Goal: Task Accomplishment & Management: Manage account settings

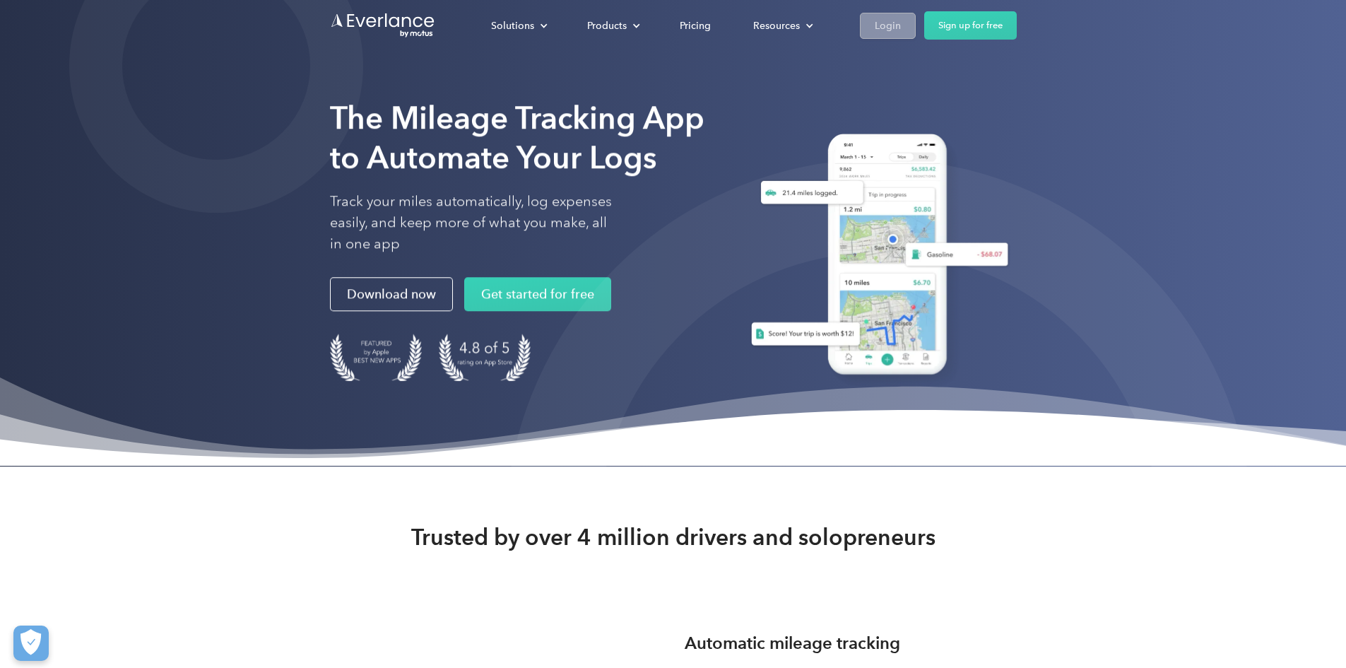
click at [901, 25] on div "Login" at bounding box center [888, 26] width 26 height 18
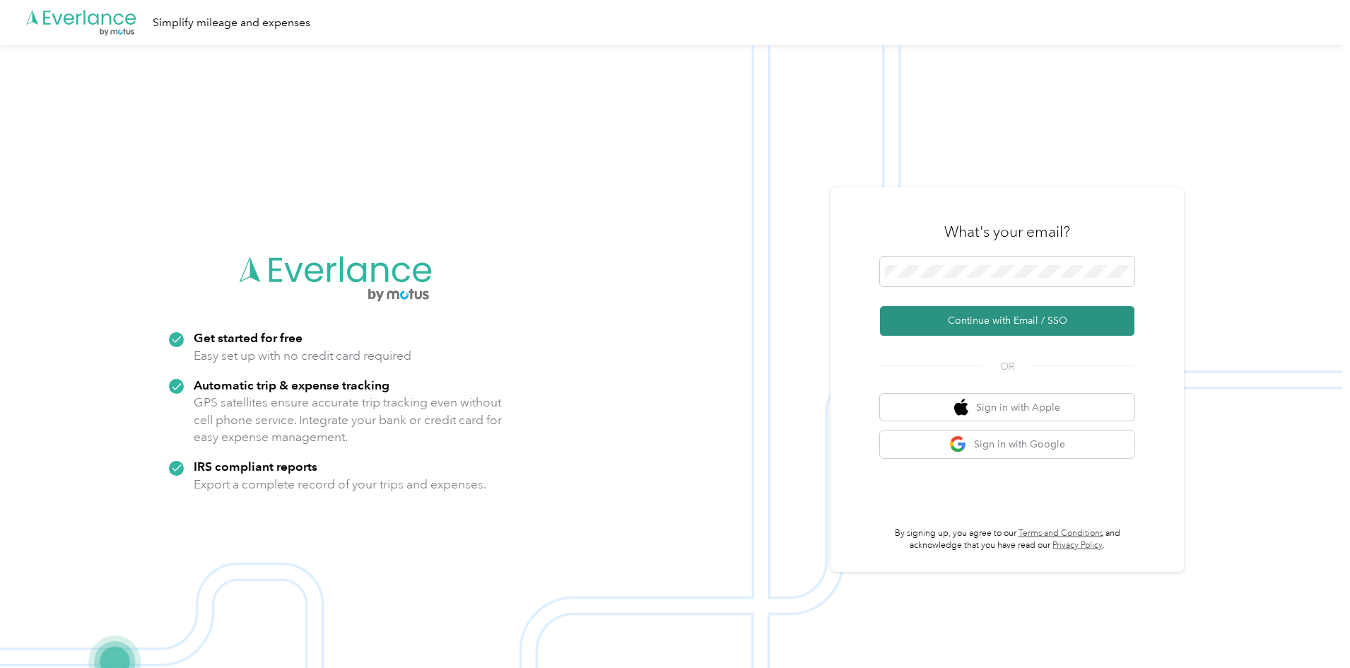
click at [977, 314] on button "Continue with Email / SSO" at bounding box center [1007, 321] width 254 height 30
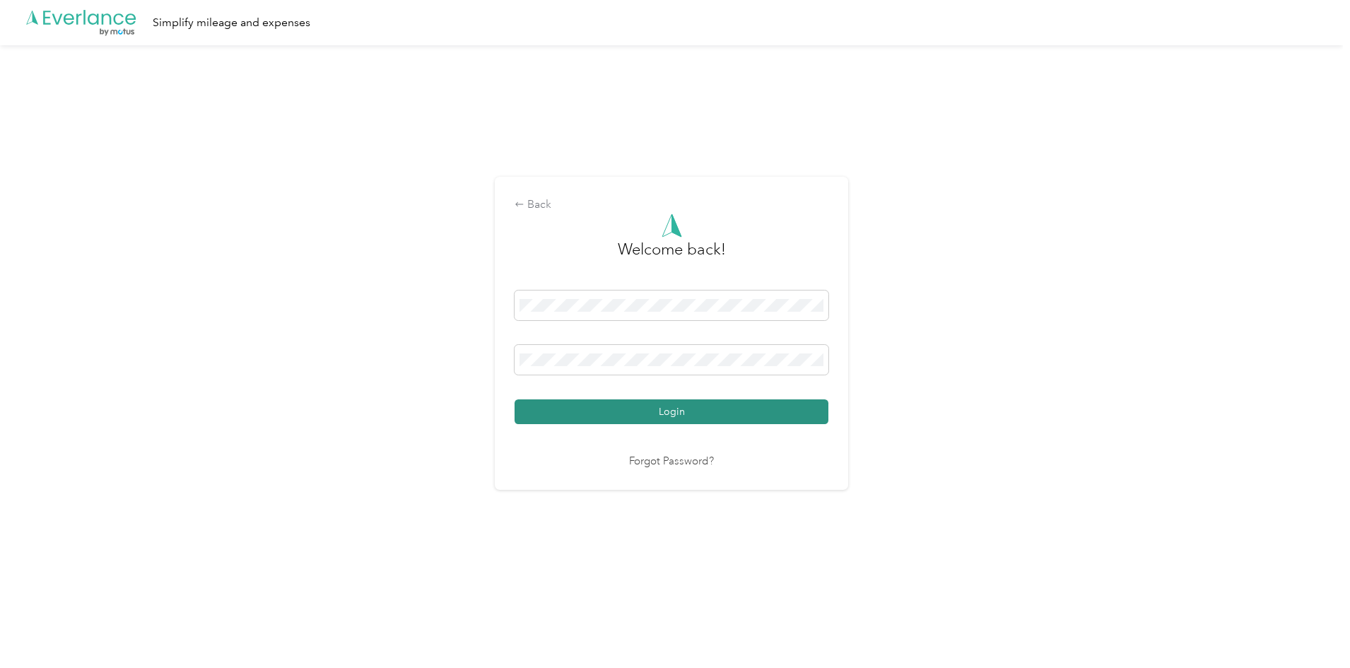
click at [678, 411] on button "Login" at bounding box center [671, 411] width 314 height 25
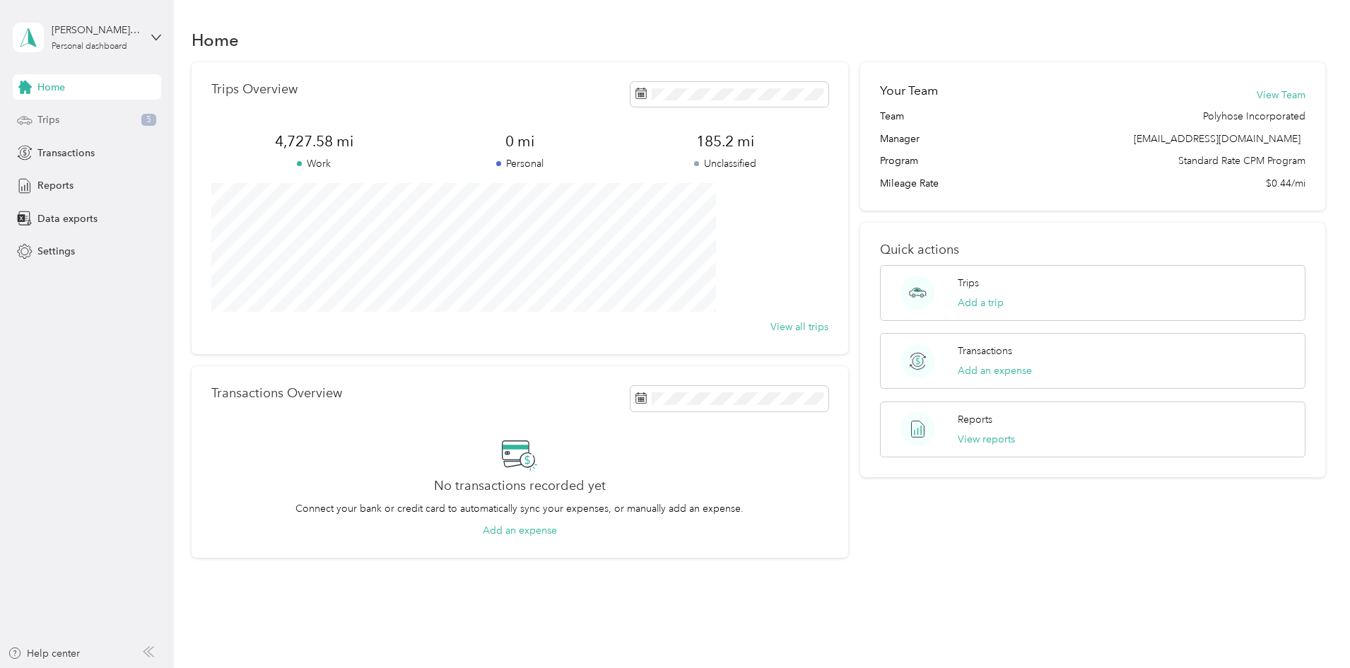
click at [56, 128] on div "Trips 5" at bounding box center [87, 119] width 148 height 25
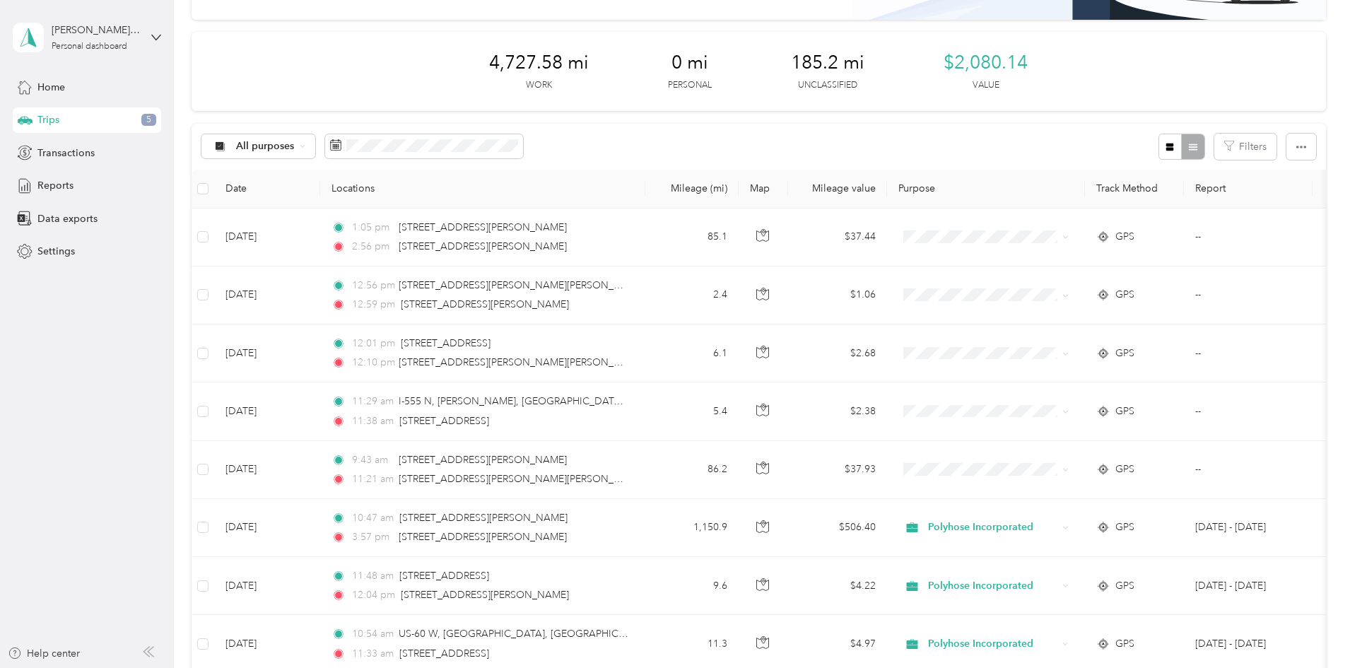
scroll to position [141, 0]
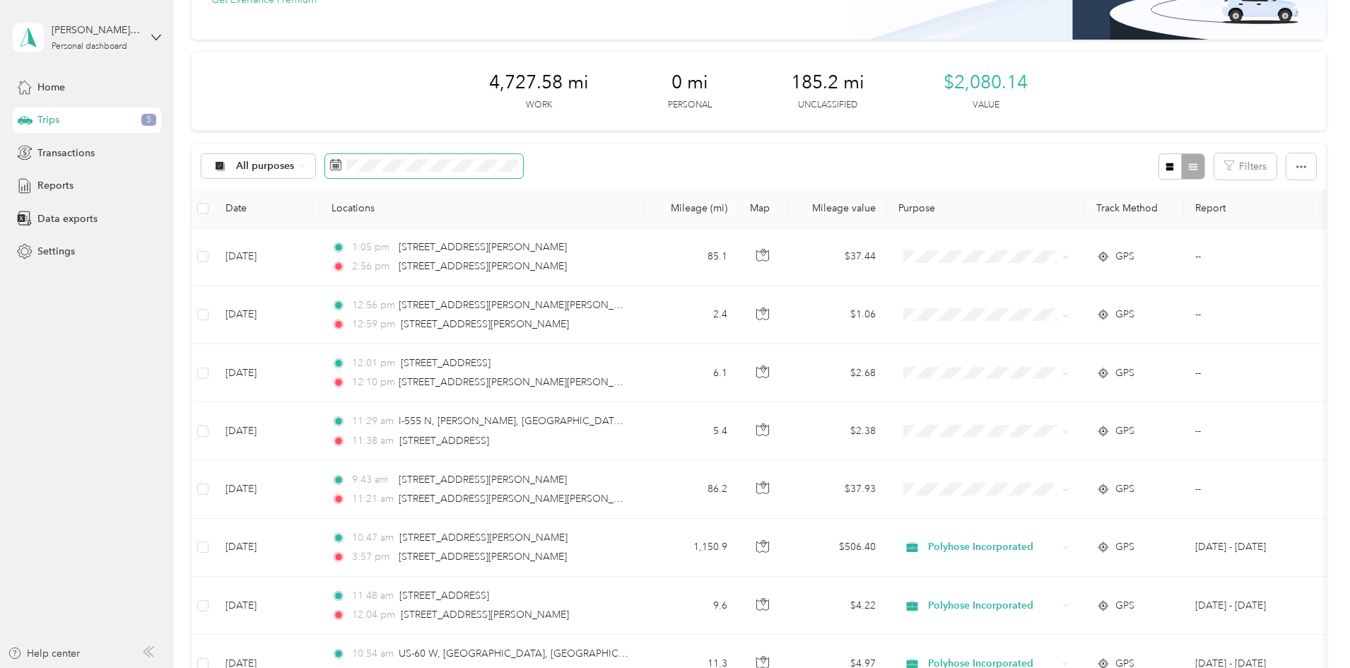
click at [341, 169] on icon at bounding box center [335, 164] width 11 height 11
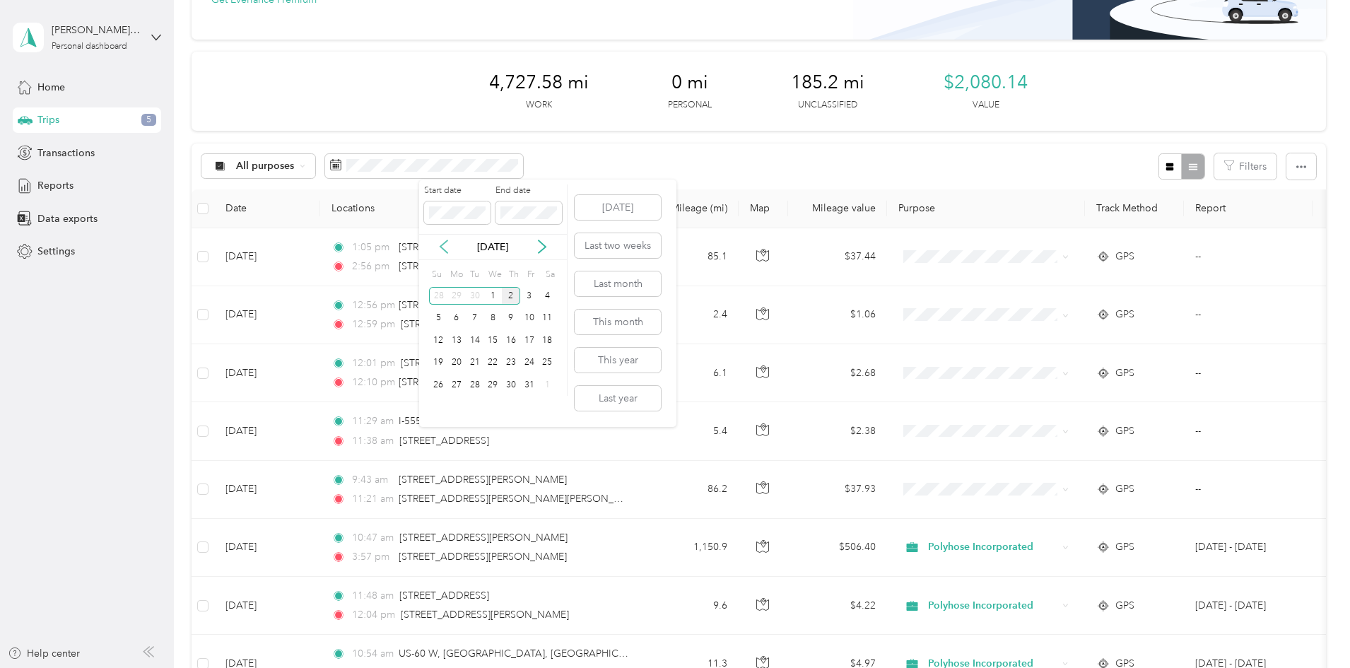
click at [440, 248] on icon at bounding box center [444, 247] width 14 height 14
click at [454, 297] on div "1" at bounding box center [456, 296] width 18 height 18
click at [478, 383] on div "30" at bounding box center [475, 385] width 18 height 18
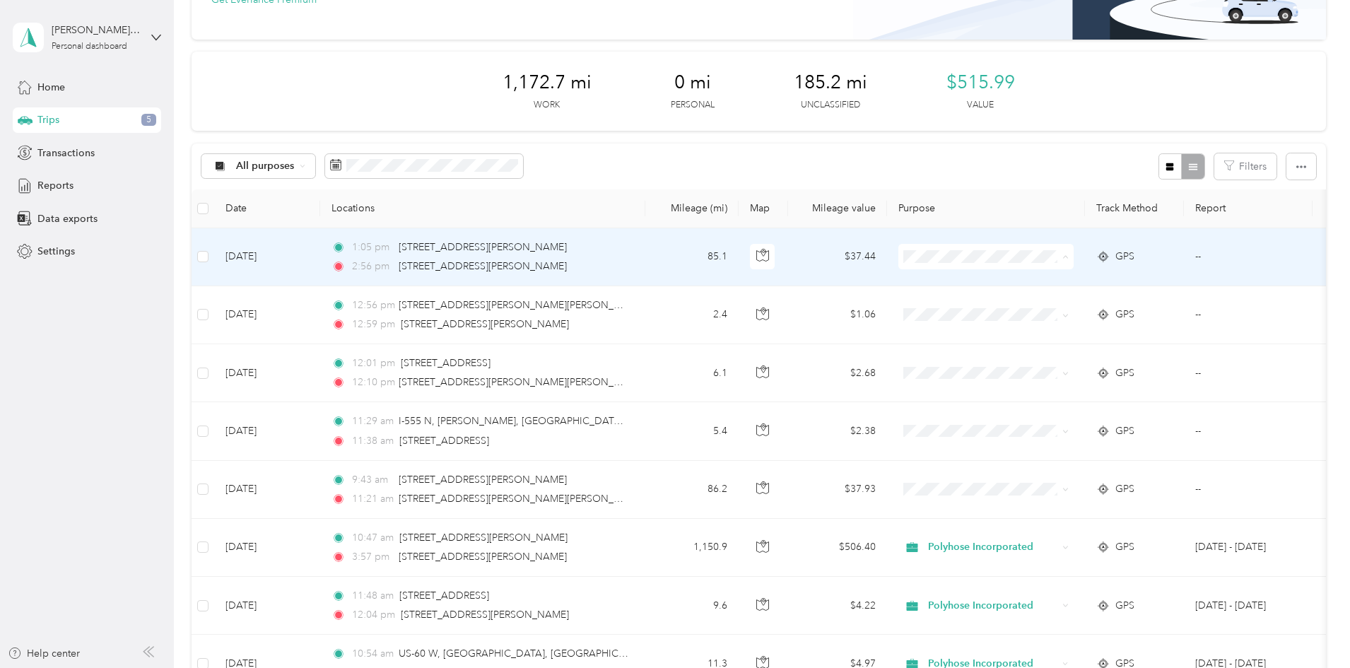
click at [1078, 283] on span "Polyhose Incorporated" at bounding box center [1092, 283] width 131 height 15
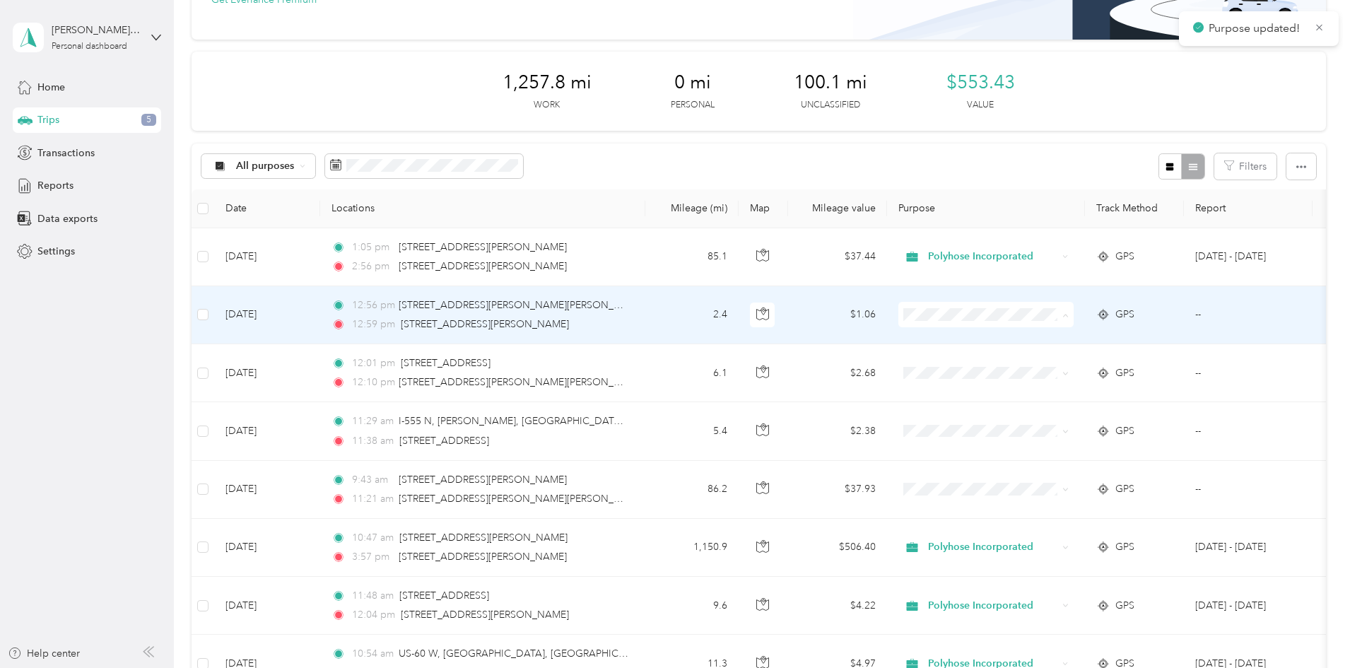
click at [1086, 341] on span "Polyhose Incorporated" at bounding box center [1092, 341] width 131 height 15
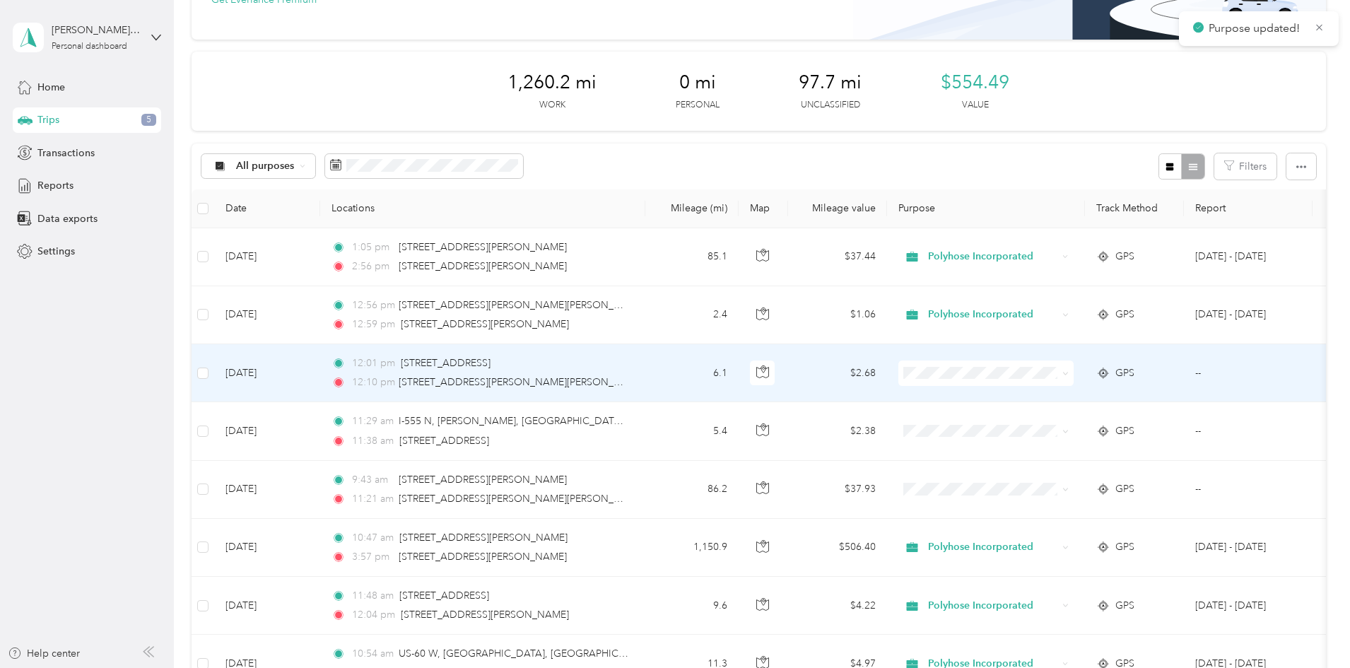
click at [1073, 365] on span at bounding box center [985, 372] width 175 height 25
click at [1080, 397] on span "Polyhose Incorporated" at bounding box center [1092, 399] width 131 height 15
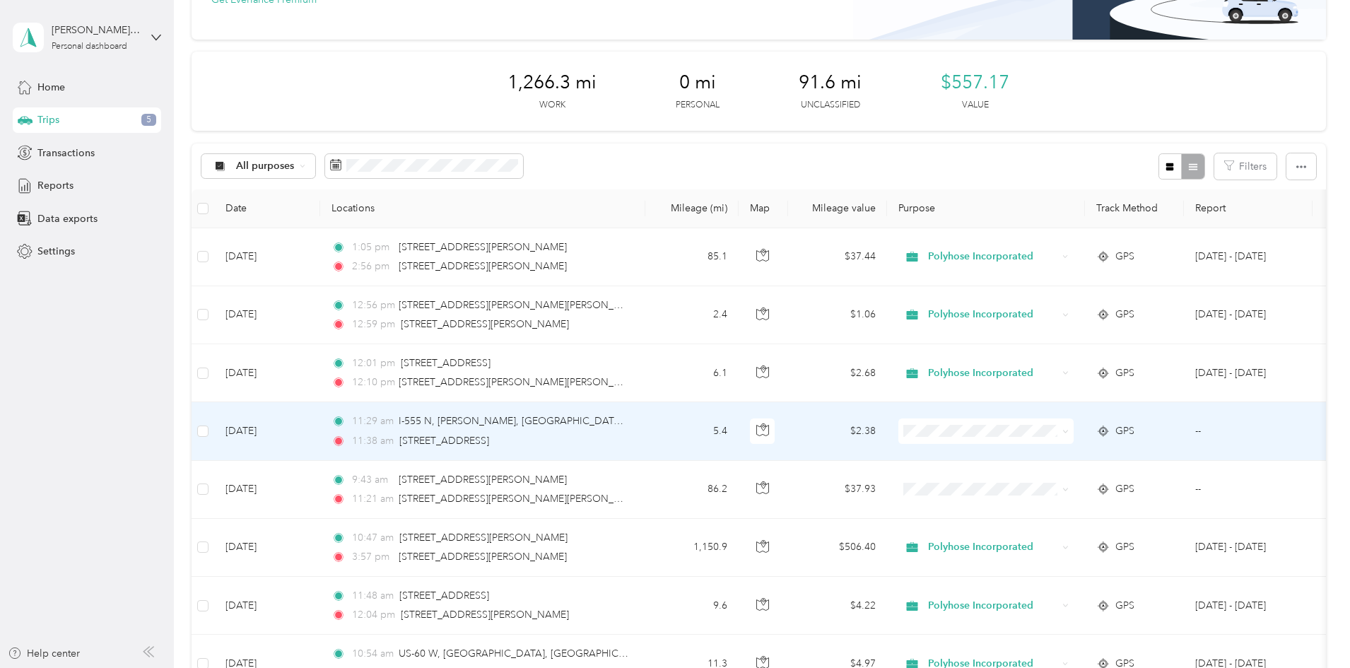
click at [1075, 459] on span "Polyhose Incorporated" at bounding box center [1092, 456] width 131 height 15
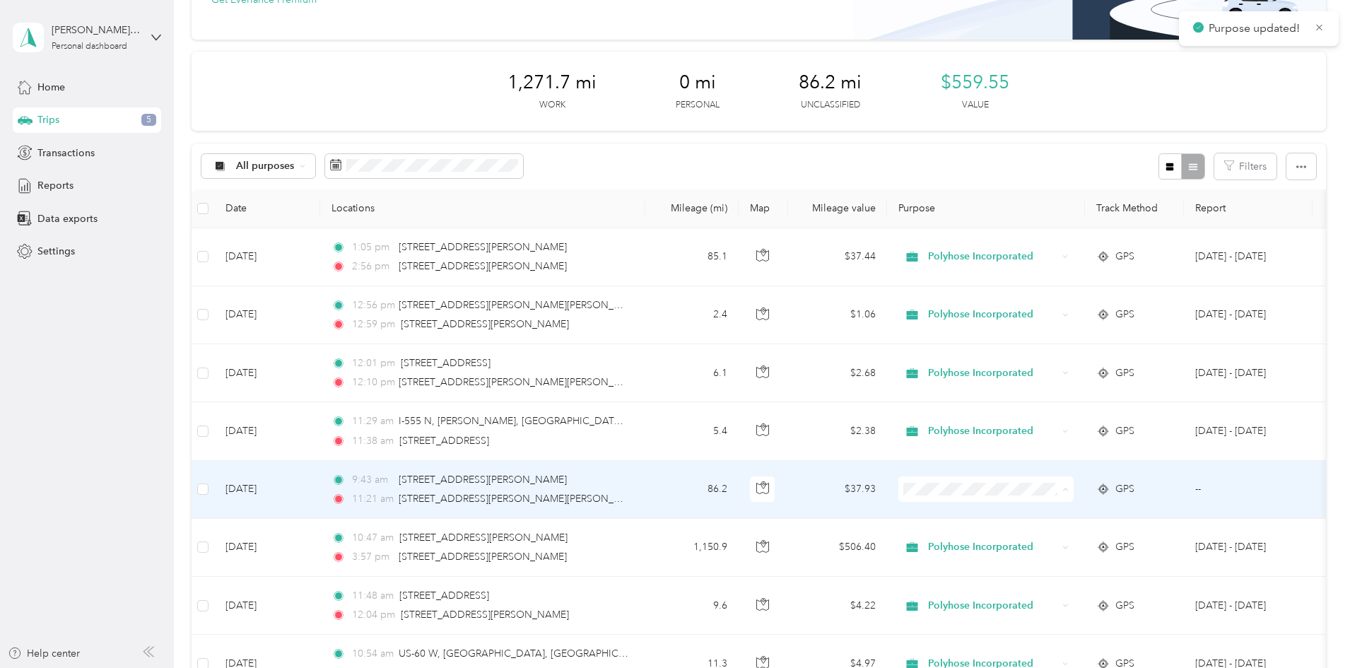
click at [1067, 516] on span "Polyhose Incorporated" at bounding box center [1092, 515] width 131 height 15
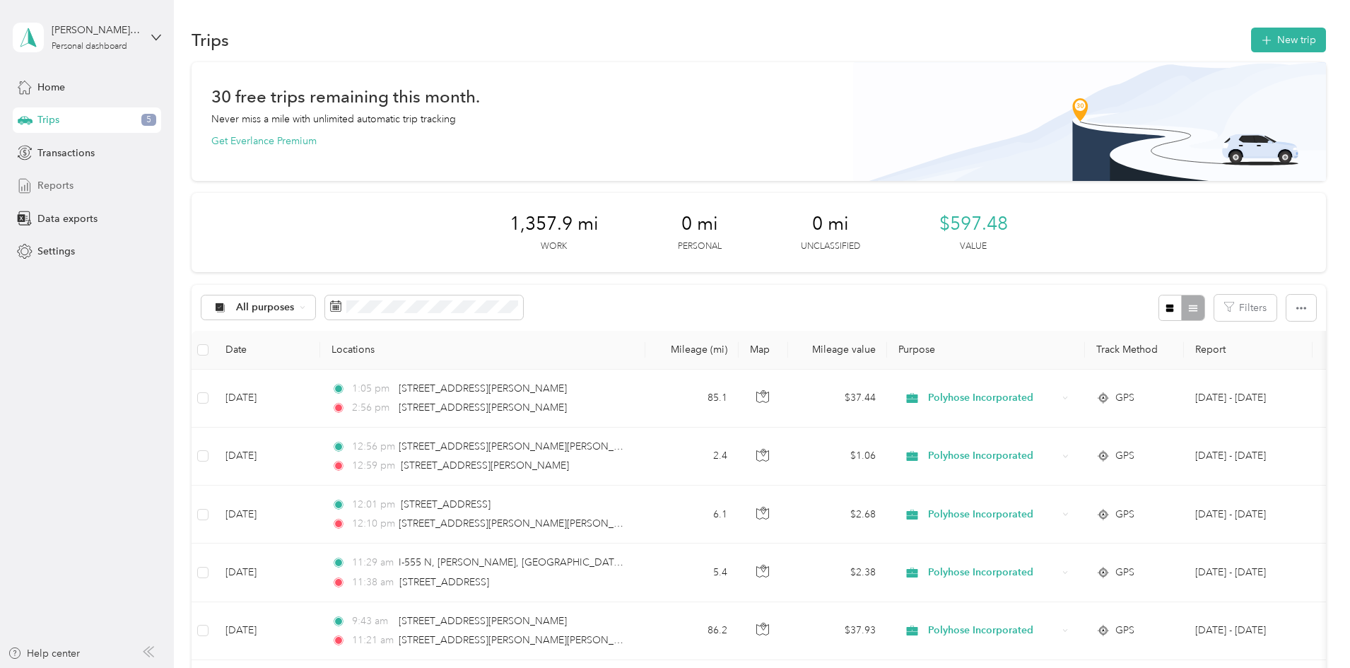
click at [83, 180] on div "Reports" at bounding box center [87, 185] width 148 height 25
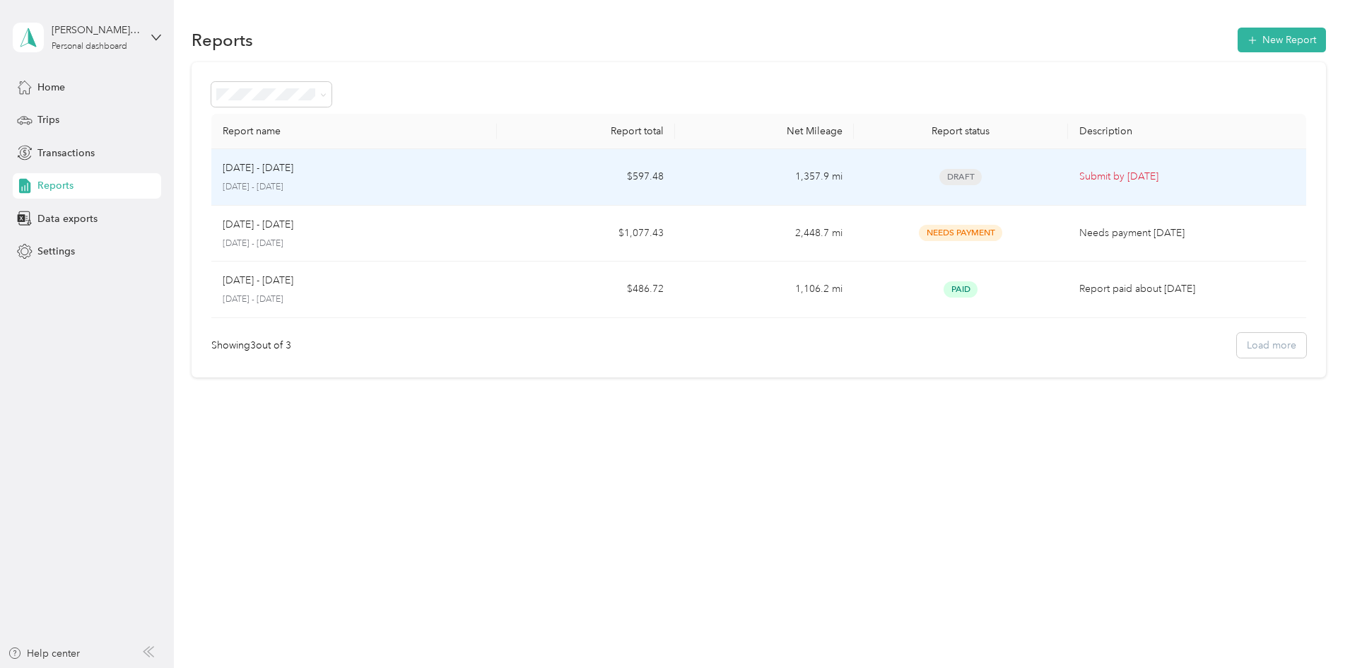
click at [407, 182] on p "[DATE] - [DATE]" at bounding box center [354, 187] width 263 height 13
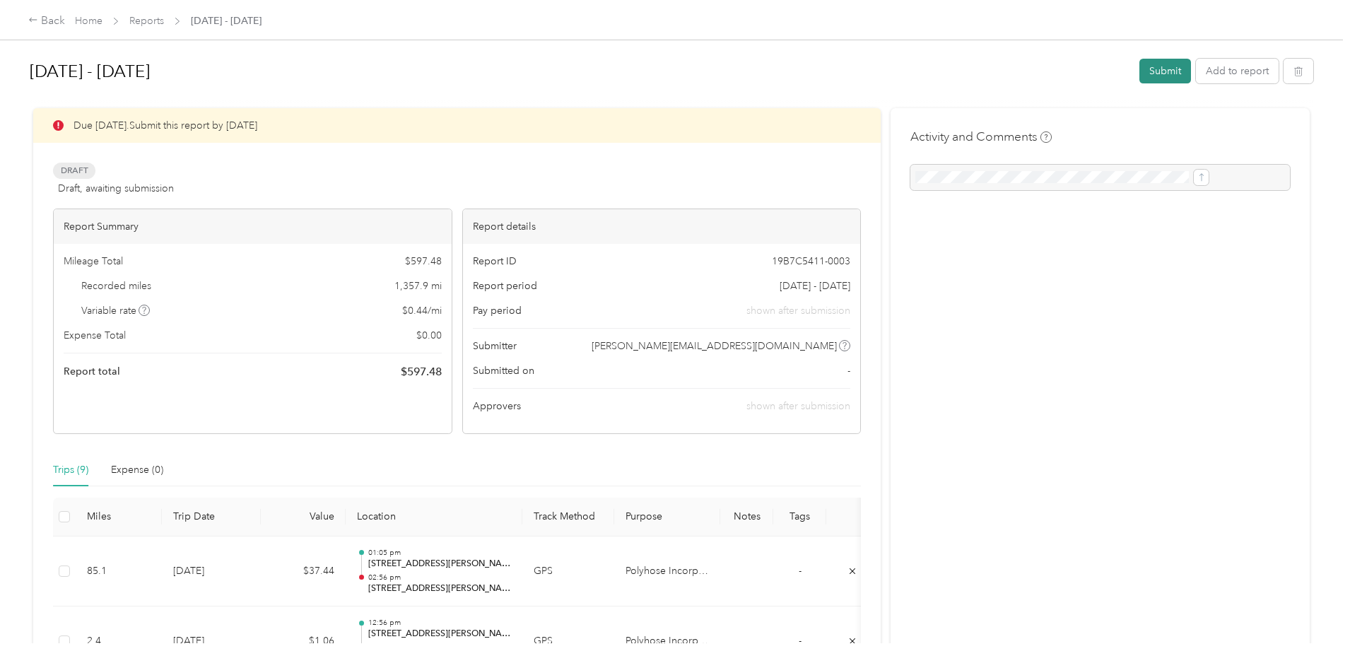
click at [1139, 75] on button "Submit" at bounding box center [1165, 71] width 52 height 25
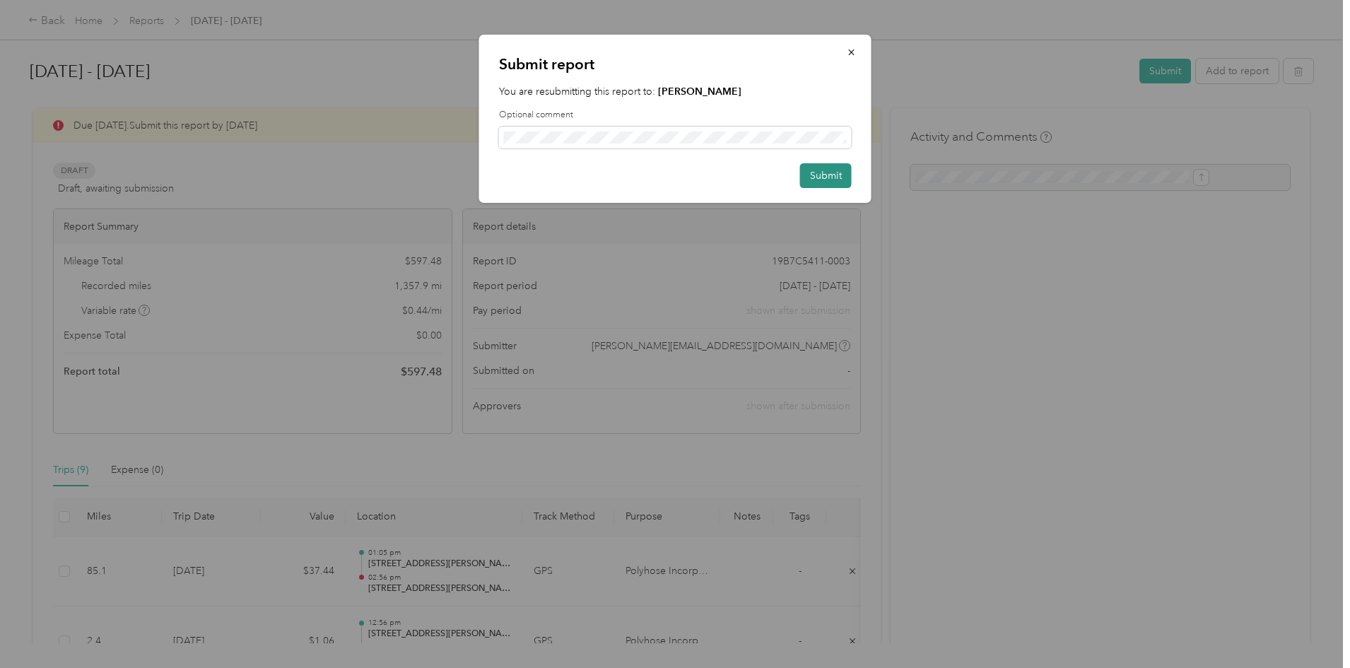
click at [816, 177] on button "Submit" at bounding box center [826, 175] width 52 height 25
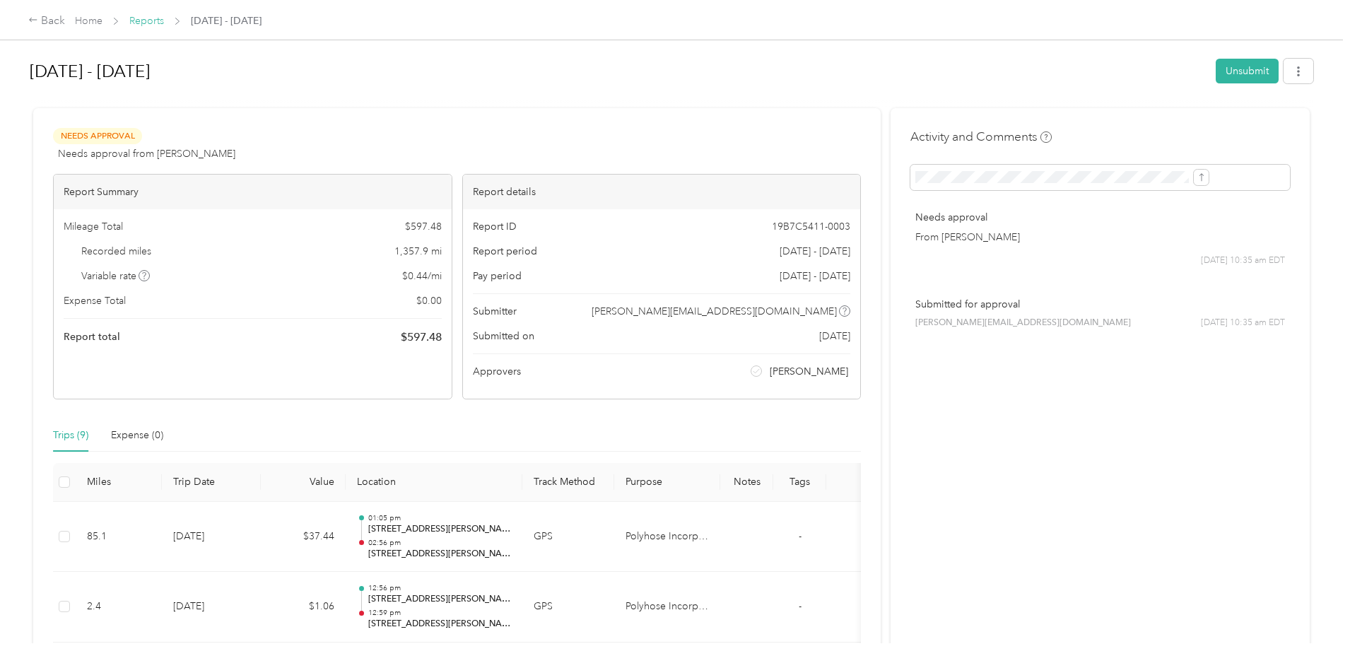
click at [164, 21] on link "Reports" at bounding box center [146, 21] width 35 height 12
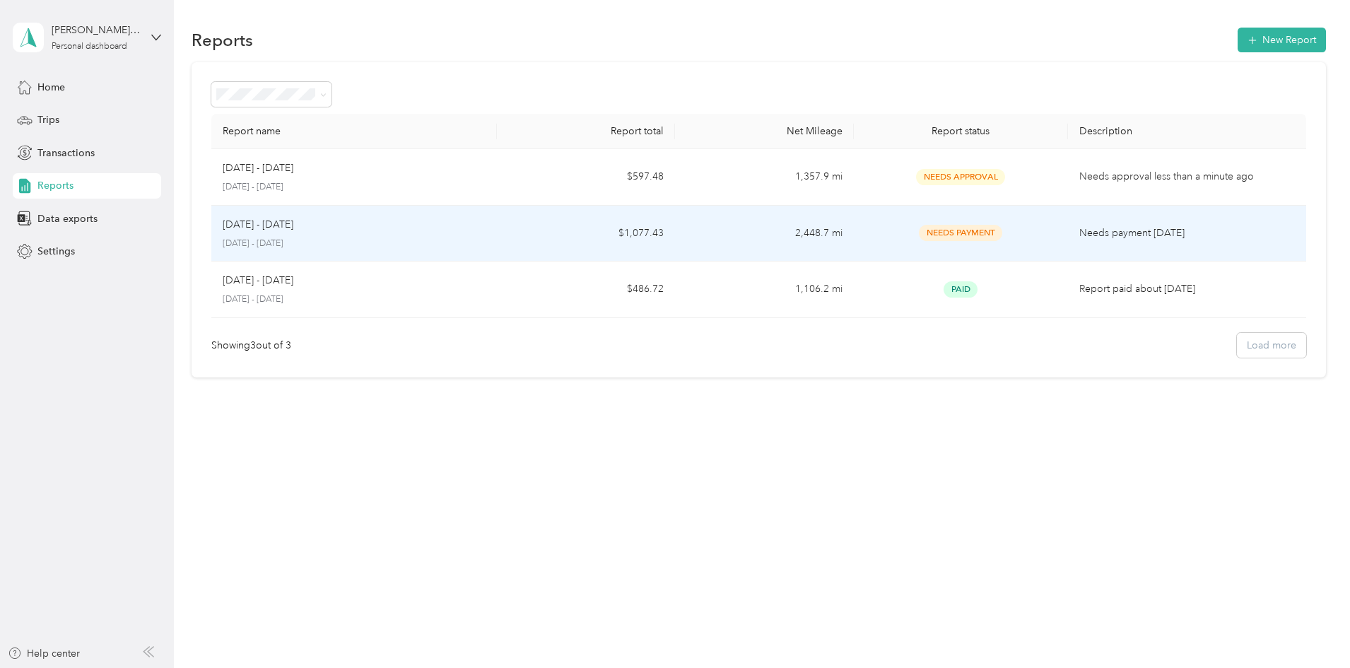
click at [485, 227] on div "[DATE] - [DATE]" at bounding box center [354, 225] width 263 height 16
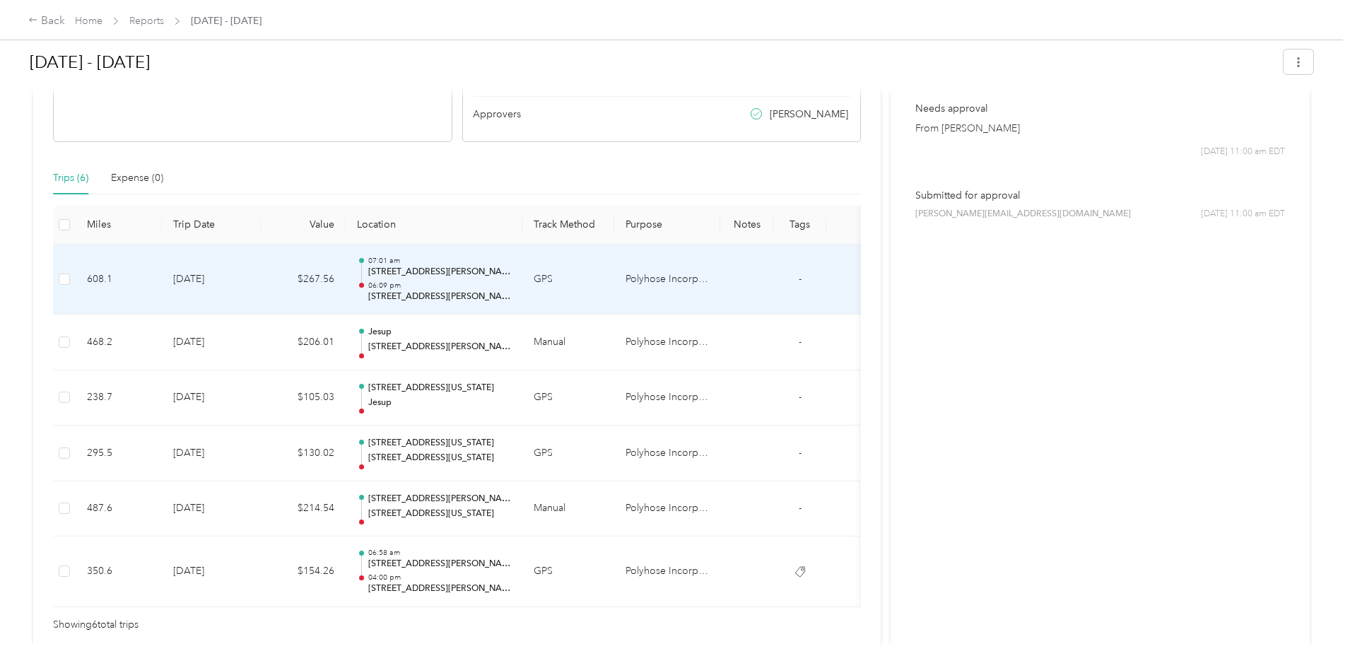
scroll to position [283, 0]
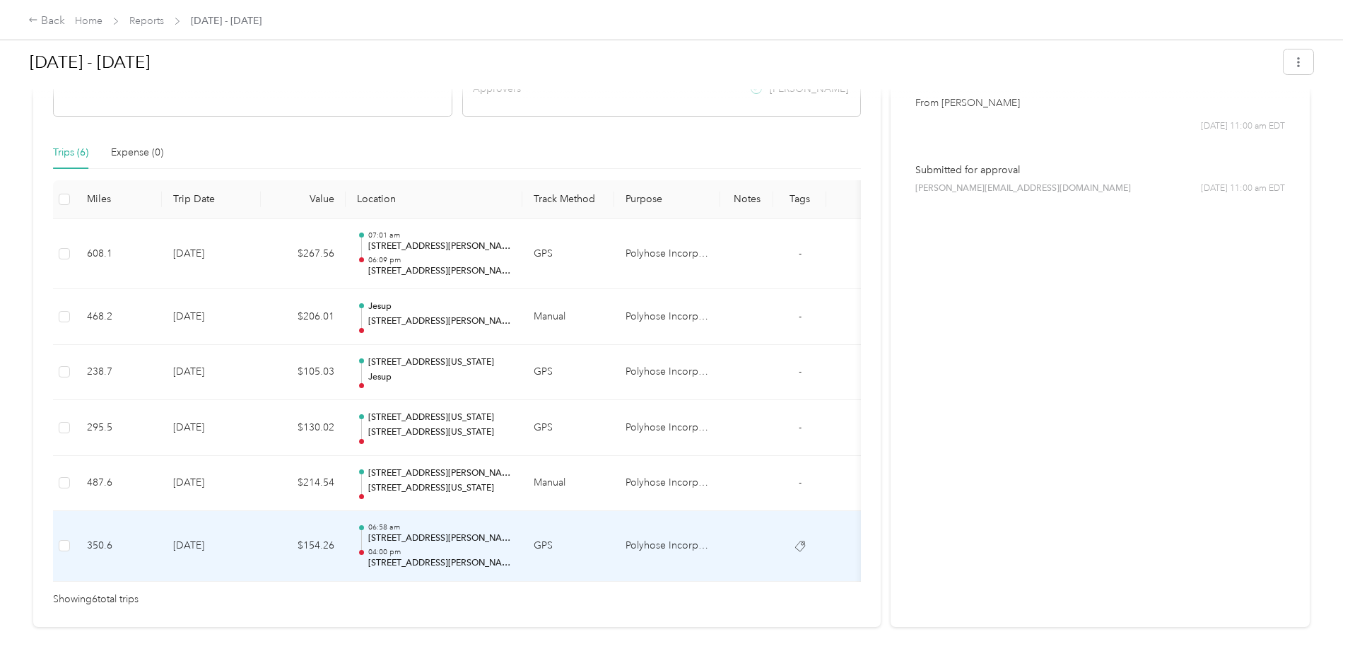
click at [366, 535] on div at bounding box center [361, 547] width 9 height 45
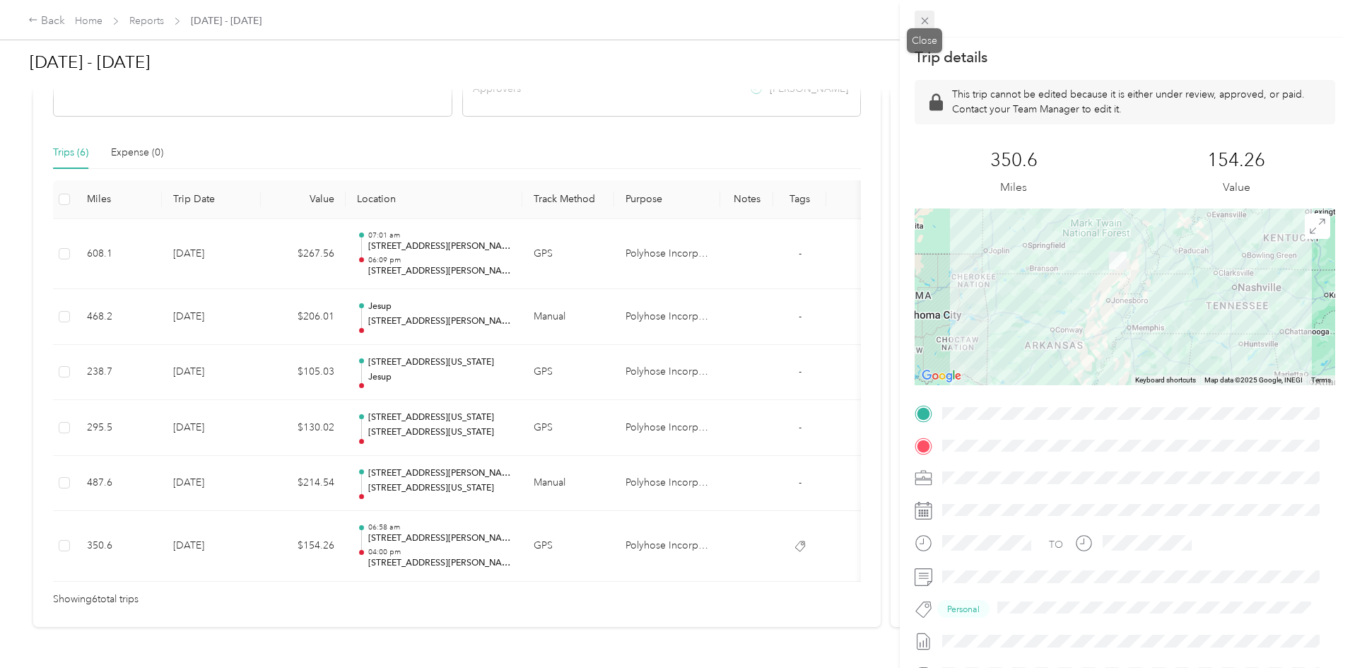
click at [926, 21] on icon at bounding box center [925, 21] width 12 height 12
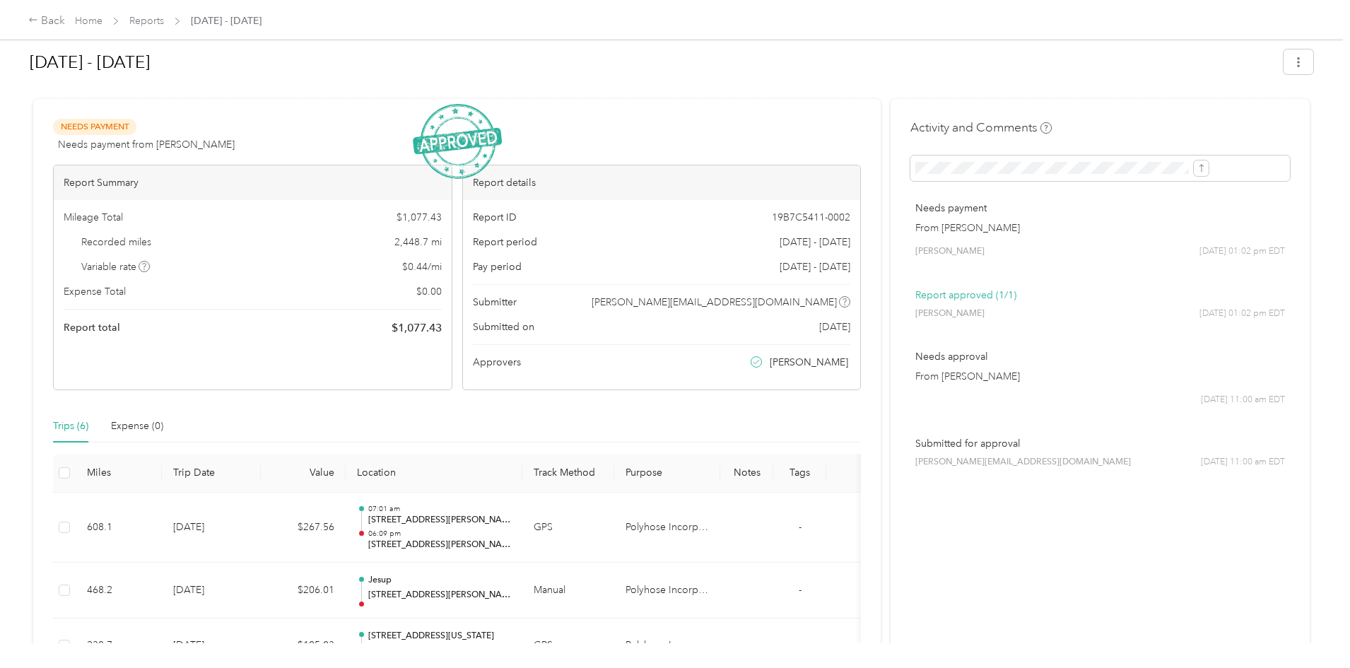
scroll to position [0, 0]
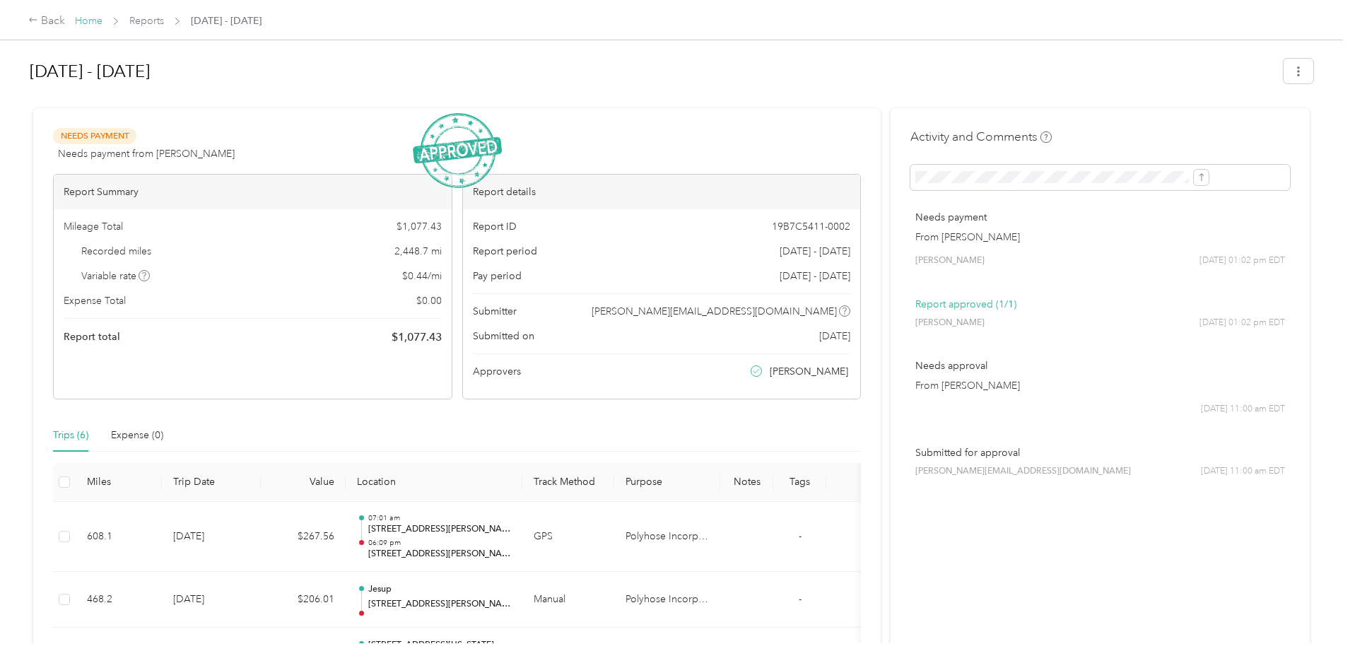
click at [102, 21] on link "Home" at bounding box center [89, 21] width 28 height 12
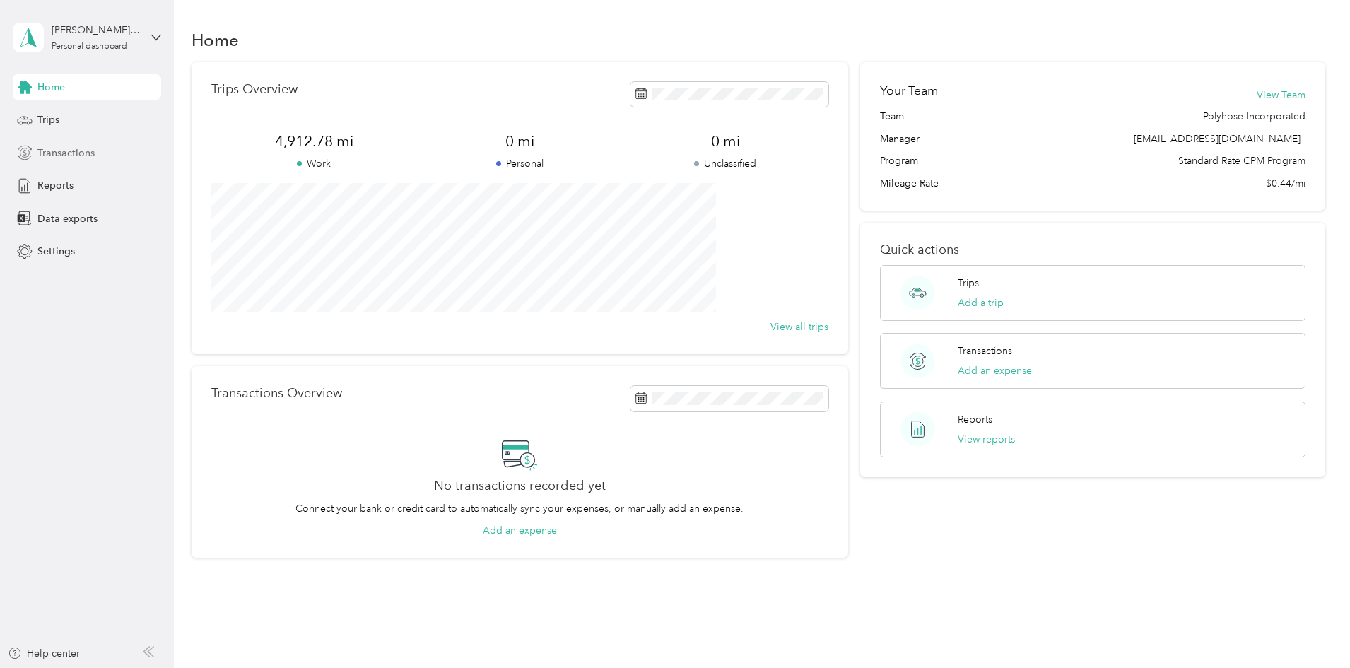
click at [66, 152] on span "Transactions" at bounding box center [65, 153] width 57 height 15
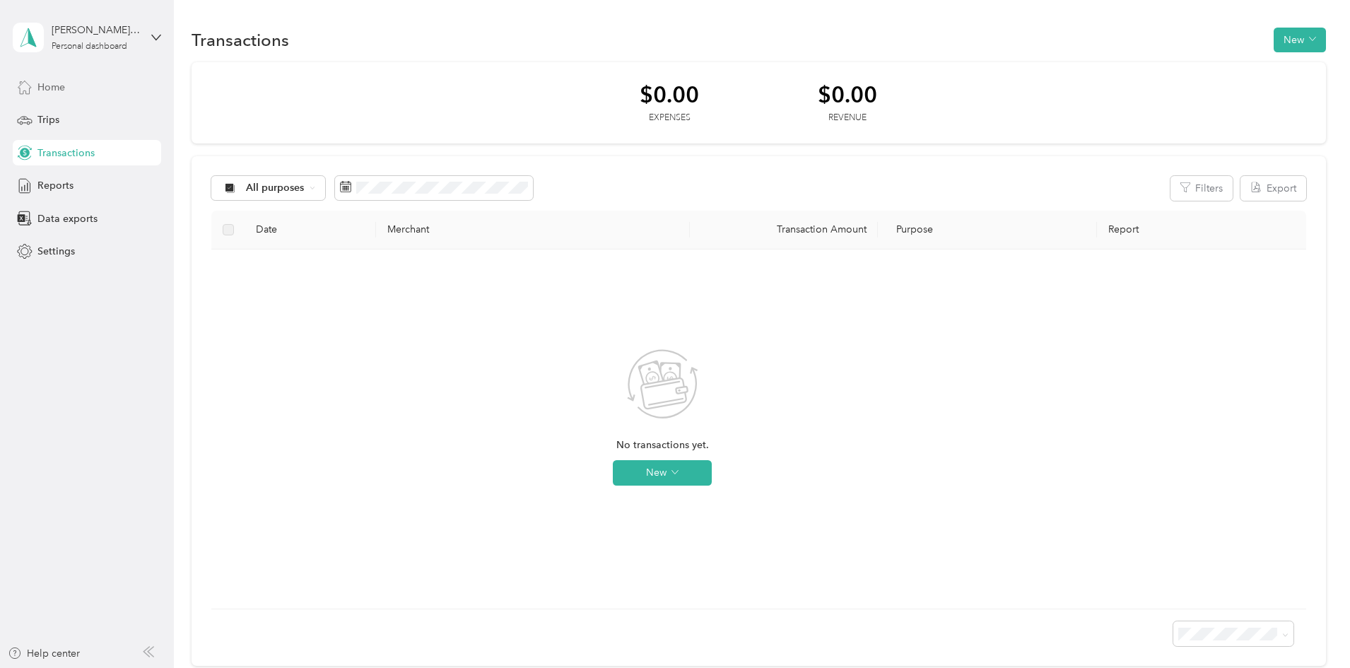
click at [66, 85] on div "Home" at bounding box center [87, 86] width 148 height 25
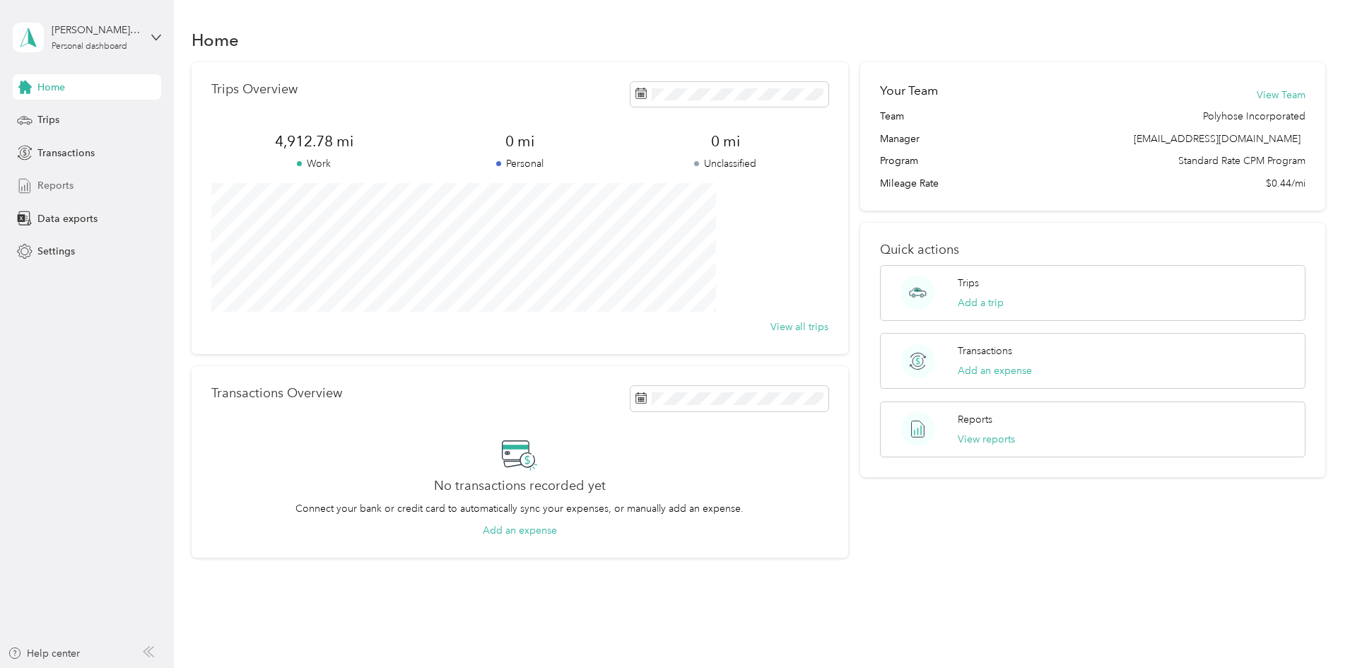
click at [51, 181] on span "Reports" at bounding box center [55, 185] width 36 height 15
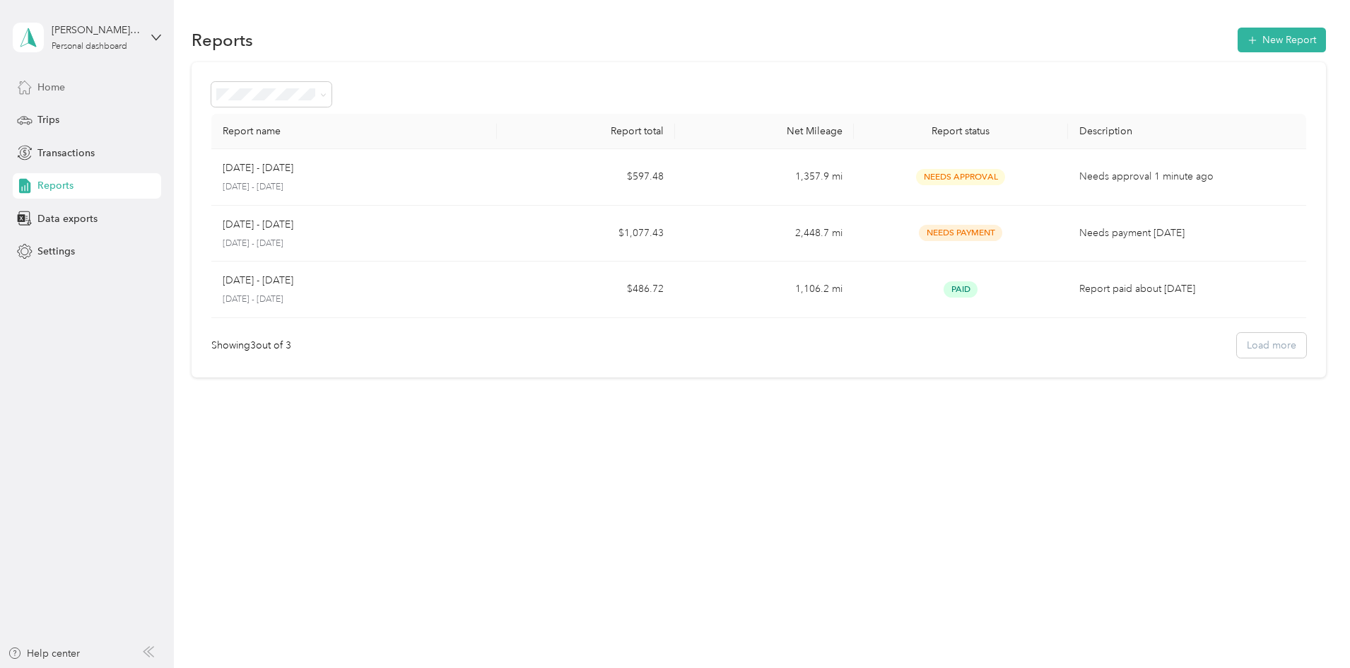
click at [62, 78] on div "Home" at bounding box center [87, 86] width 148 height 25
